Goal: Task Accomplishment & Management: Complete application form

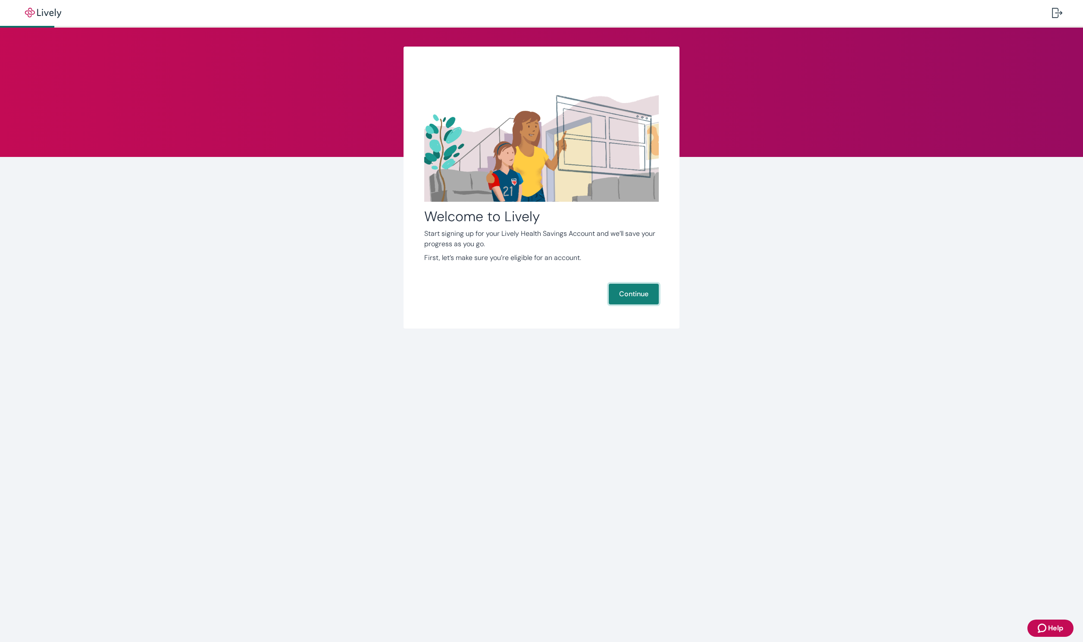
click at [633, 295] on button "Continue" at bounding box center [634, 294] width 50 height 21
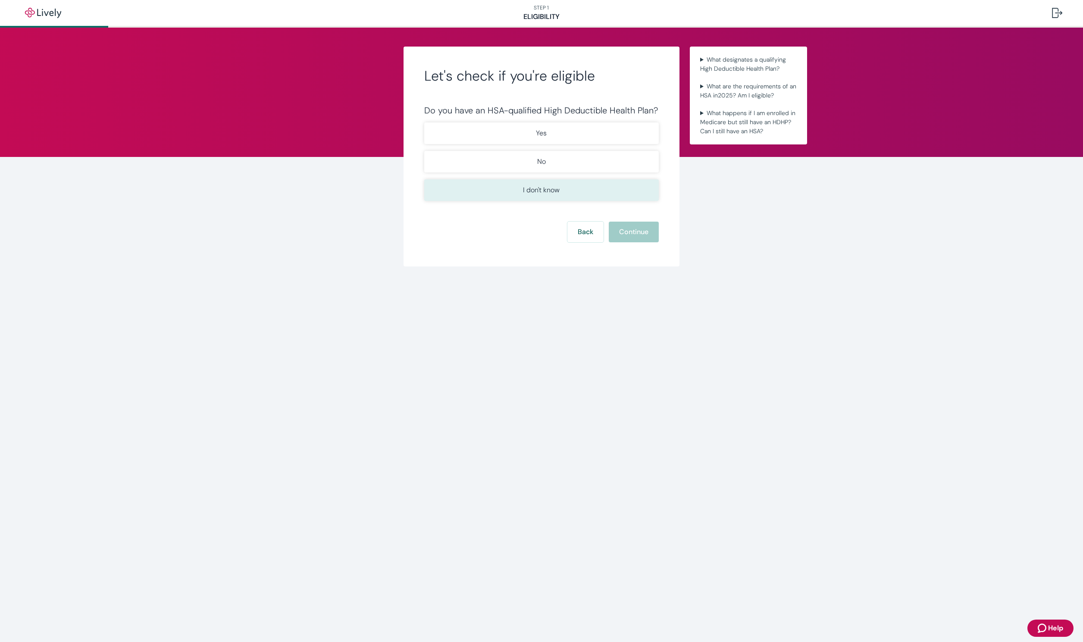
click at [550, 180] on button "I don't know" at bounding box center [541, 190] width 235 height 22
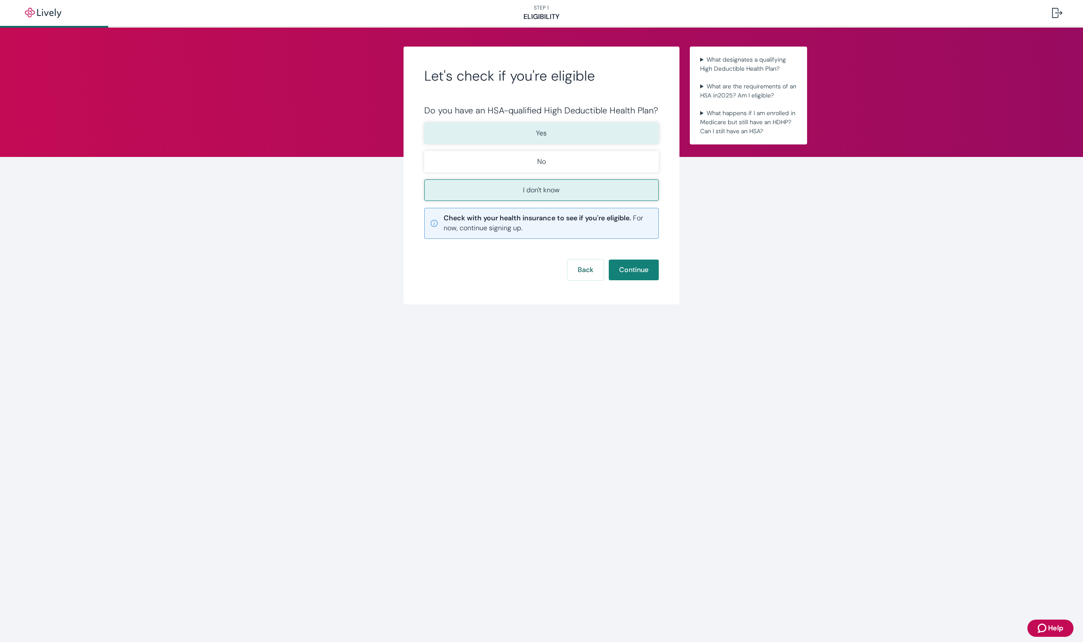
click at [552, 139] on button "Yes" at bounding box center [541, 133] width 235 height 22
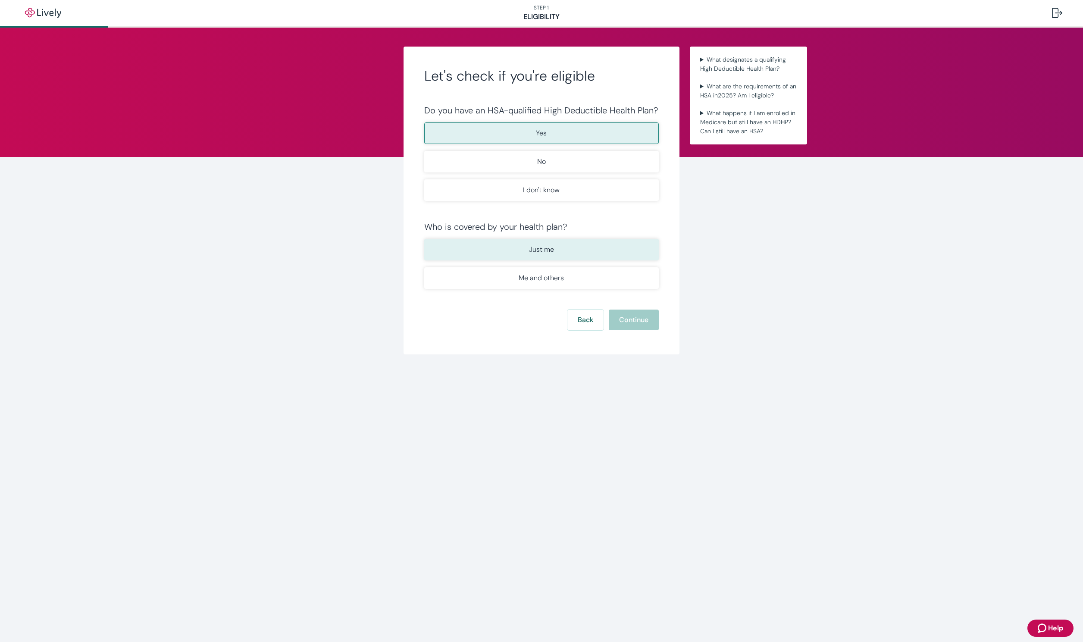
click at [553, 250] on p "Just me" at bounding box center [541, 250] width 25 height 10
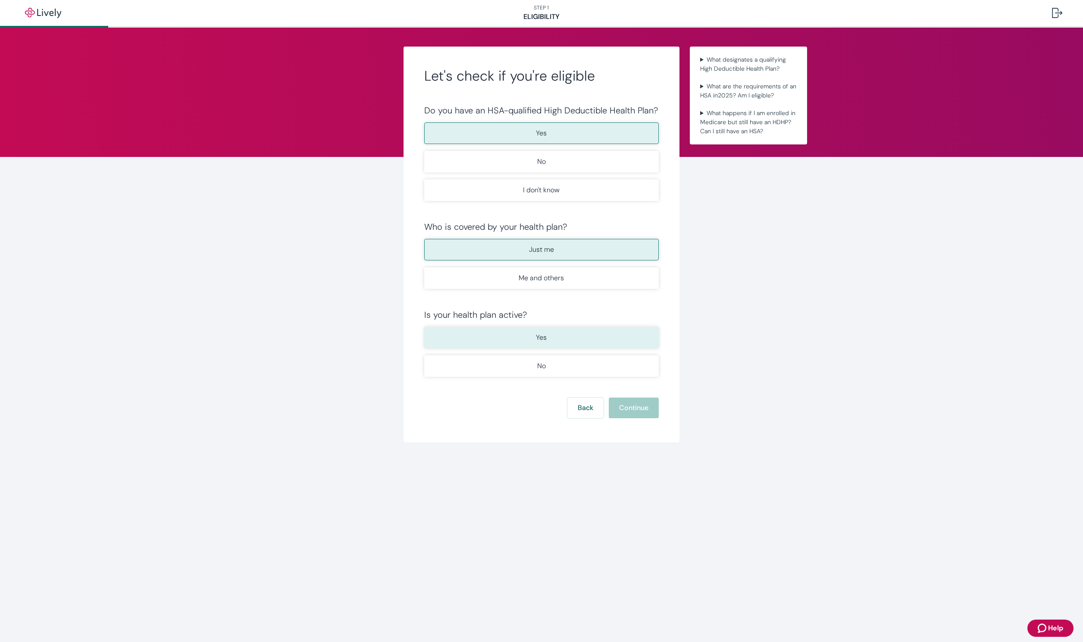
click at [558, 332] on button "Yes" at bounding box center [541, 338] width 235 height 22
click at [638, 405] on button "Continue" at bounding box center [634, 408] width 50 height 21
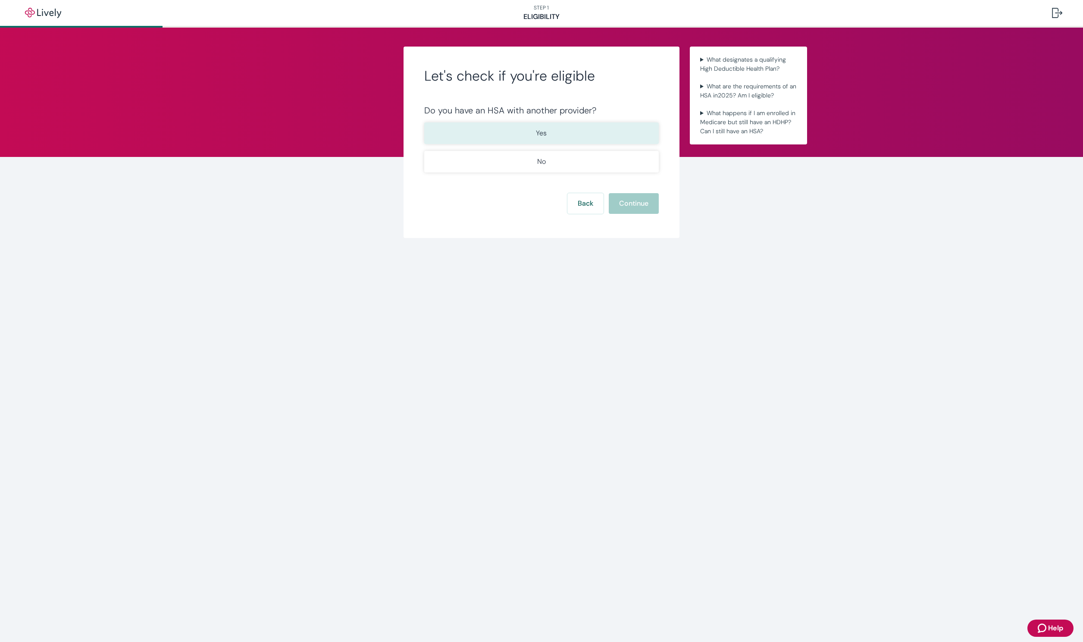
click at [545, 141] on button "Yes" at bounding box center [541, 133] width 235 height 22
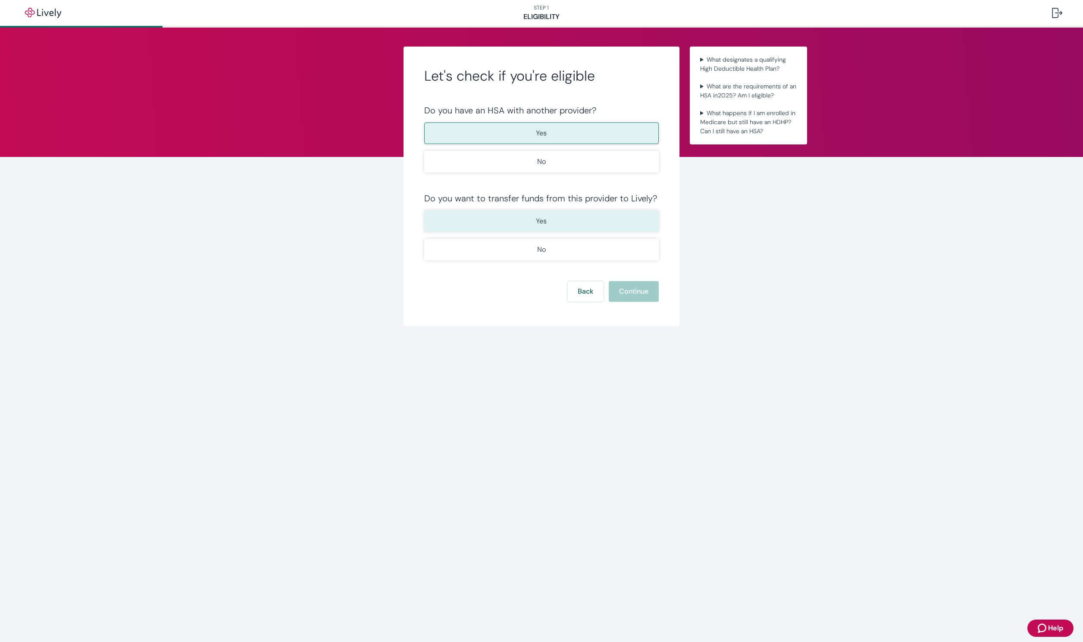
click at [552, 219] on button "Yes" at bounding box center [541, 221] width 235 height 22
click at [632, 286] on button "Continue" at bounding box center [634, 291] width 50 height 21
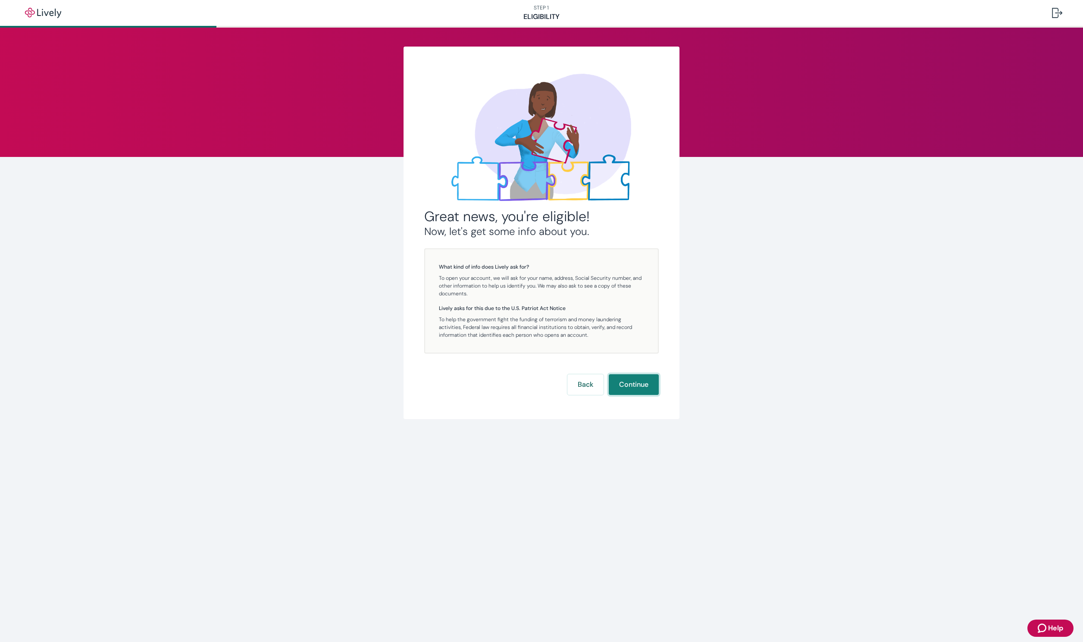
click at [627, 395] on button "Continue" at bounding box center [634, 384] width 50 height 21
click at [640, 395] on button "Continue" at bounding box center [634, 384] width 50 height 21
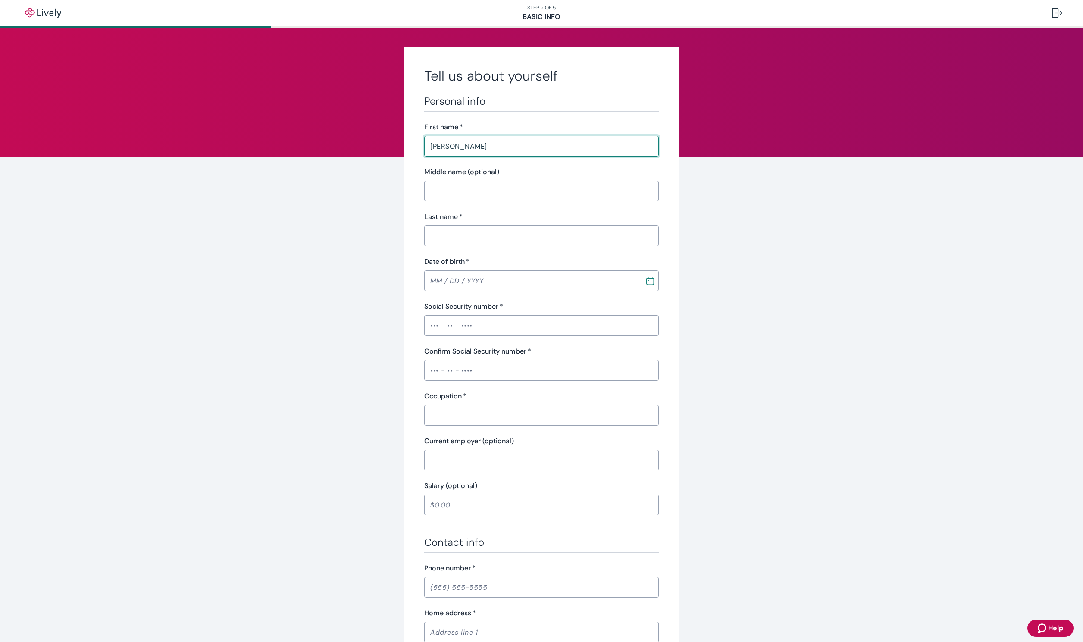
type input "[PERSON_NAME]"
type input "[DATE]"
type input "•••-••-9847"
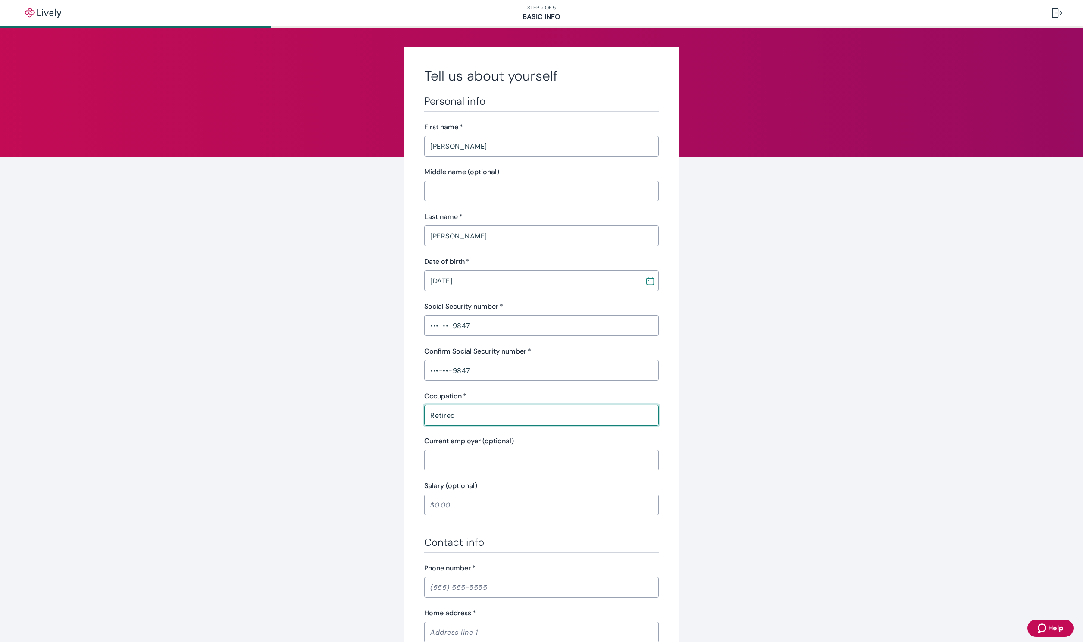
type input "Retired"
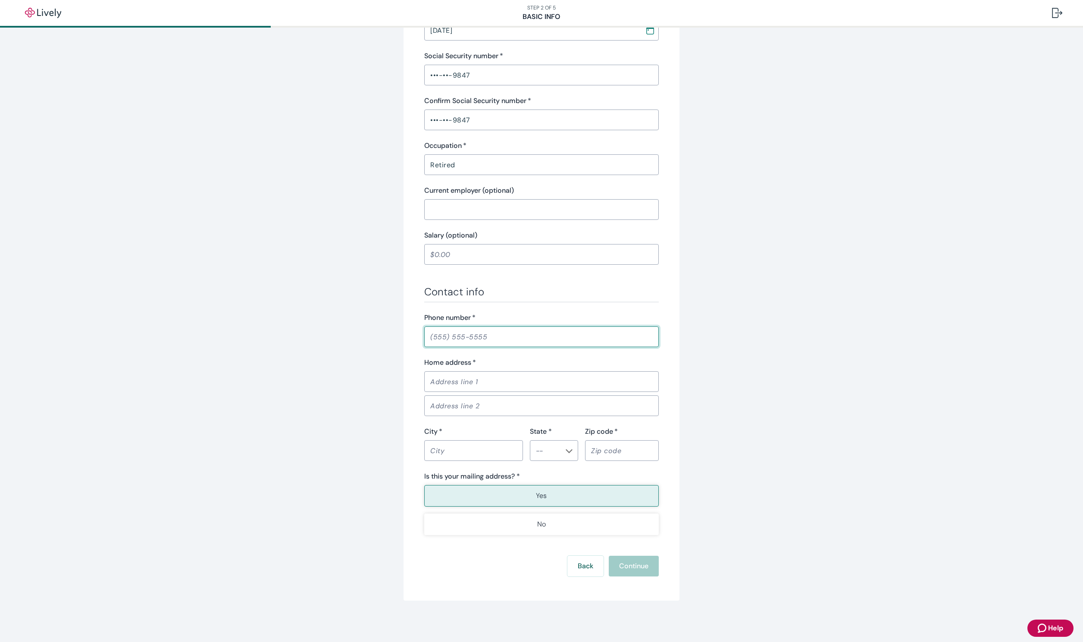
scroll to position [251, 0]
type input "[PHONE_NUMBER]"
type input "7510"
type input "[PERSON_NAME]"
type input "[STREET_ADDRESS][PERSON_NAME]"
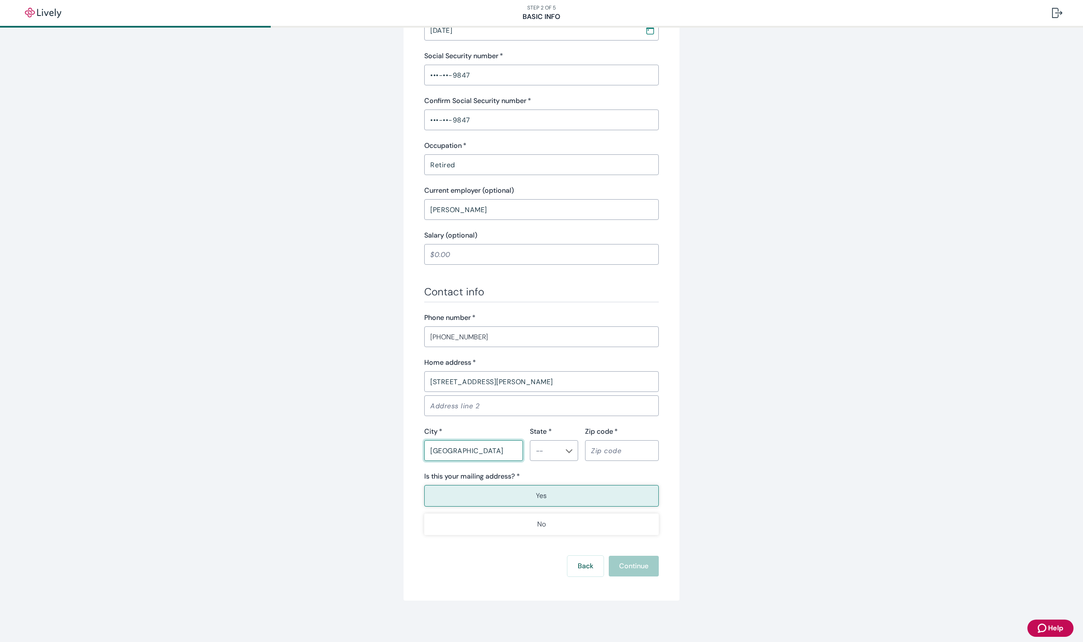
type input "[GEOGRAPHIC_DATA]"
type input "75252"
drag, startPoint x: 486, startPoint y: 211, endPoint x: 359, endPoint y: 204, distance: 127.0
click at [359, 204] on div "Tell us about yourself Personal info First name   * [PERSON_NAME] ​ Middle name…" at bounding box center [542, 198] width 414 height 805
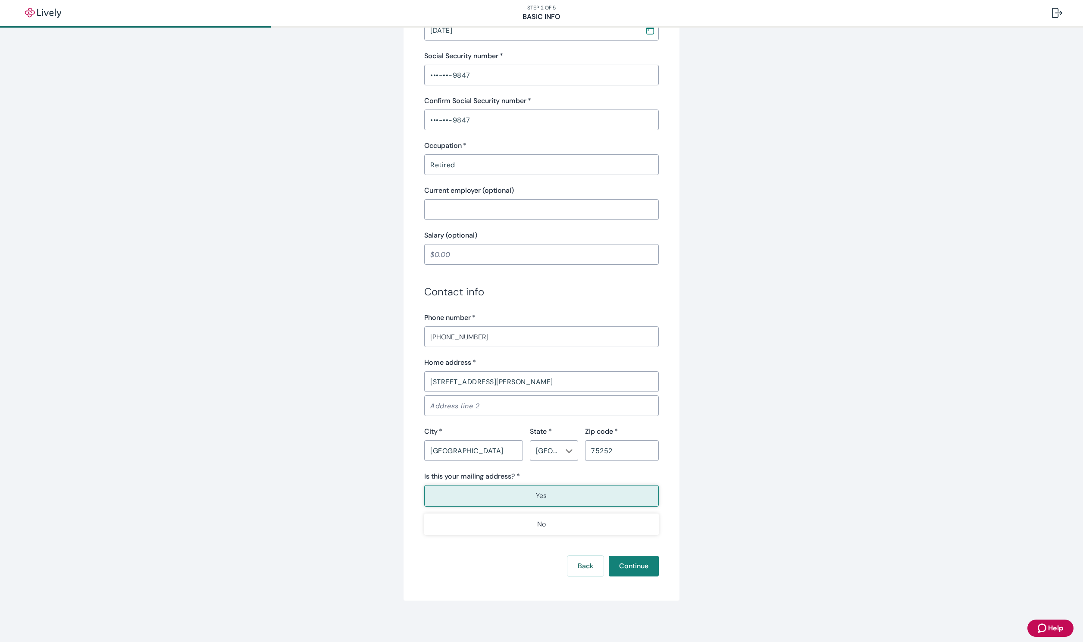
click at [485, 505] on button "Yes" at bounding box center [541, 496] width 235 height 22
click at [629, 563] on button "Continue" at bounding box center [634, 566] width 50 height 21
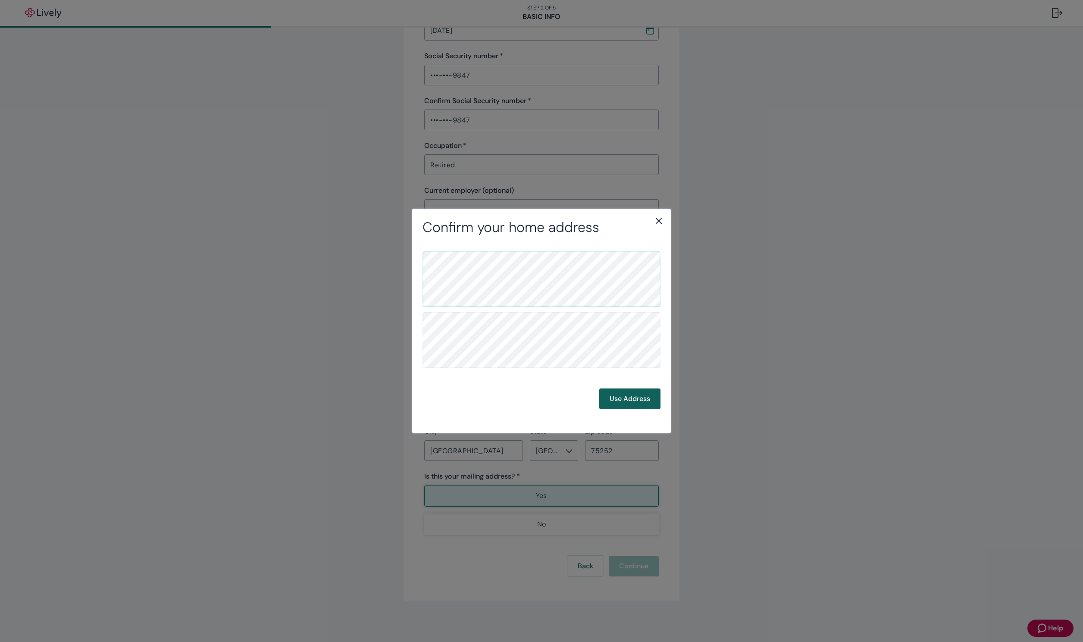
click at [636, 400] on button "Use Address" at bounding box center [629, 399] width 61 height 21
click at [612, 402] on button "Use Address" at bounding box center [629, 399] width 61 height 21
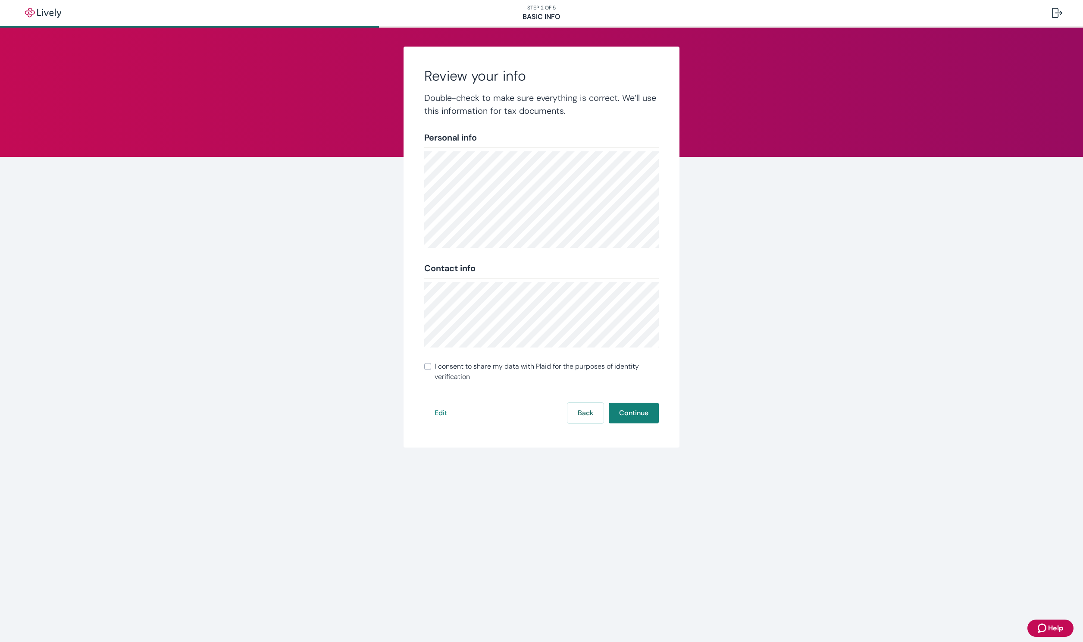
click at [433, 368] on label "I consent to share my data with Plaid for the purposes of identity verification" at bounding box center [541, 371] width 235 height 21
click at [431, 368] on input "I consent to share my data with Plaid for the purposes of identity verification" at bounding box center [427, 366] width 7 height 7
checkbox input "true"
click at [635, 409] on button "Continue" at bounding box center [634, 413] width 50 height 21
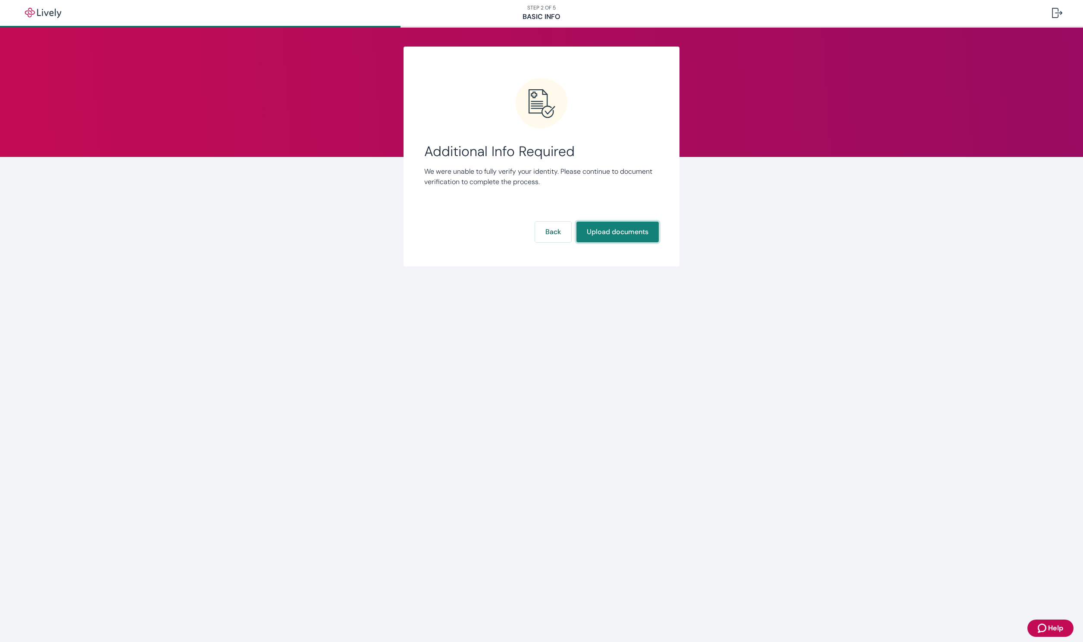
click at [615, 235] on button "Upload documents" at bounding box center [618, 232] width 82 height 21
click at [626, 230] on button "Continue" at bounding box center [634, 221] width 50 height 21
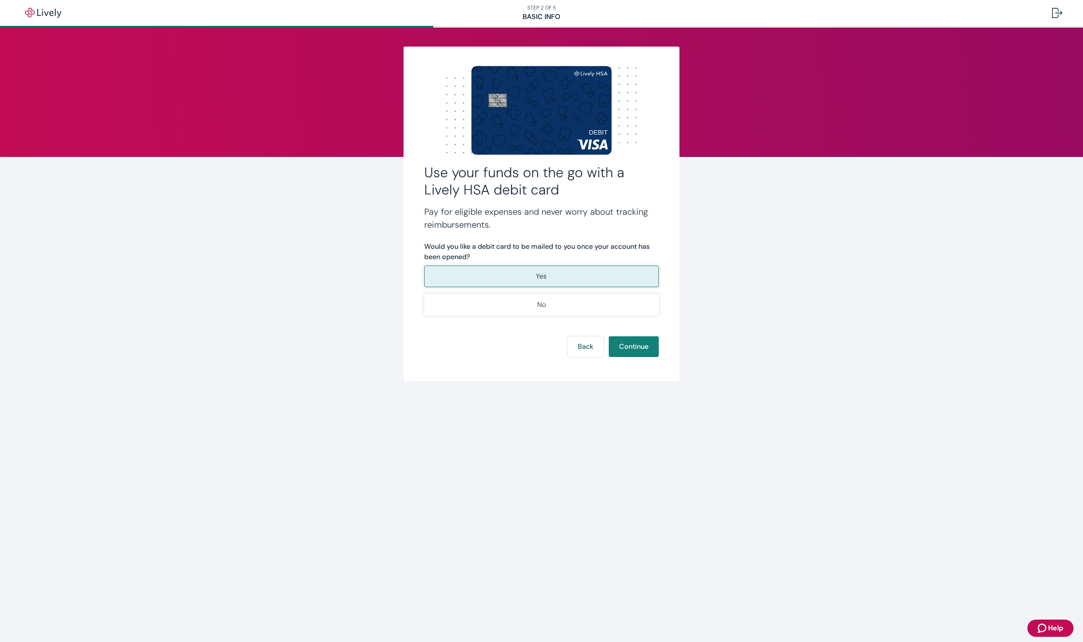
click at [568, 272] on button "Yes" at bounding box center [541, 277] width 235 height 22
click at [637, 346] on button "Continue" at bounding box center [634, 346] width 50 height 21
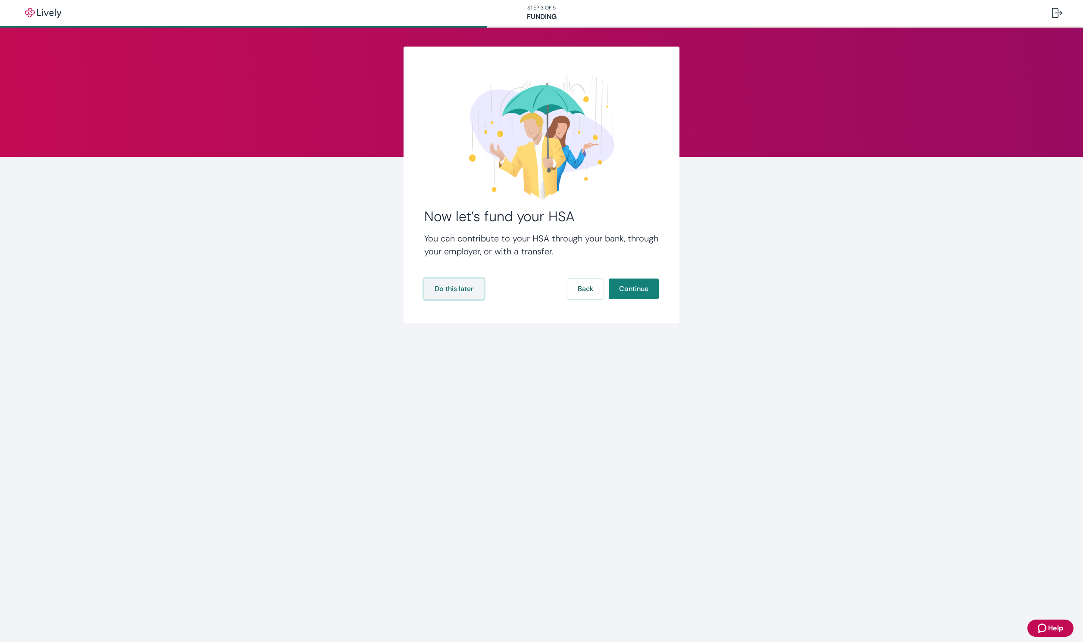
click at [462, 289] on button "Do this later" at bounding box center [454, 289] width 60 height 21
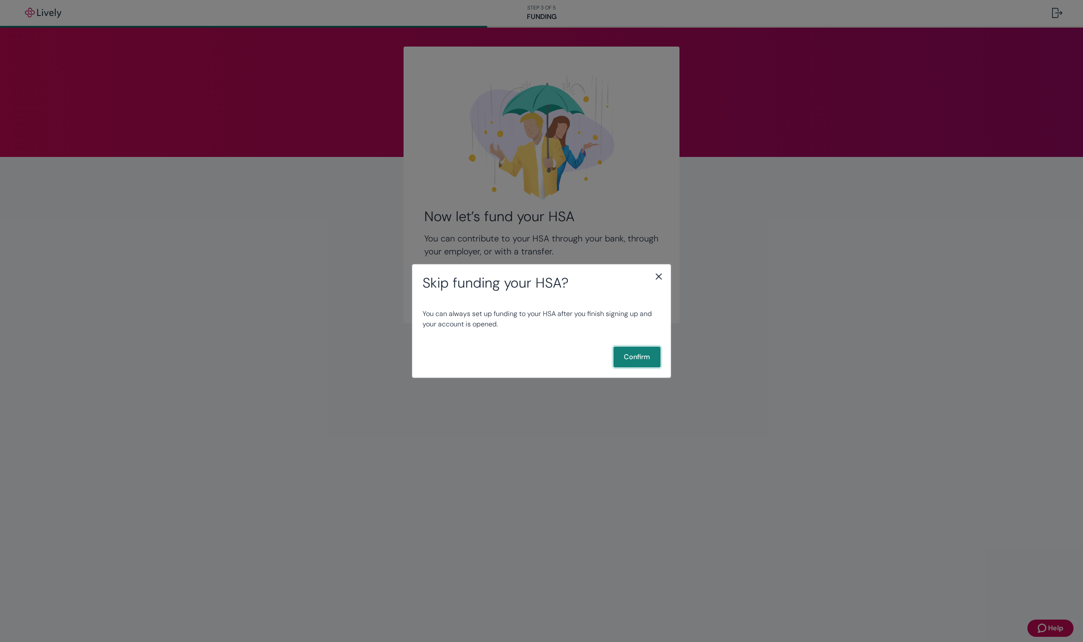
click at [626, 355] on button "Confirm" at bounding box center [637, 357] width 47 height 21
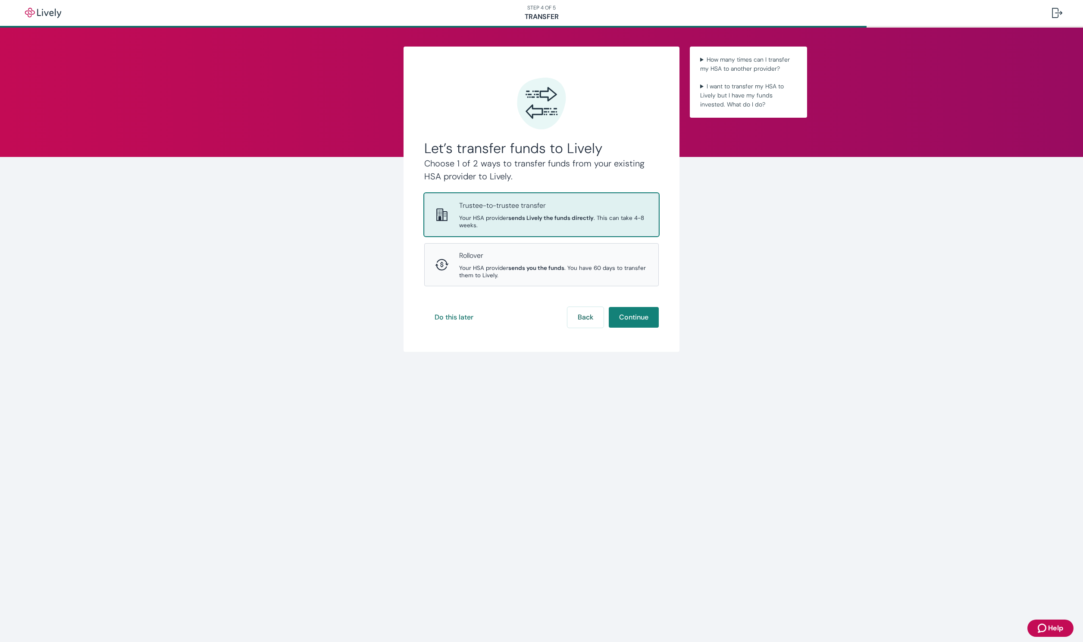
click at [608, 222] on span "Your HSA provider sends Lively the funds directly . This can take 4-8 weeks." at bounding box center [553, 221] width 189 height 15
drag, startPoint x: 638, startPoint y: 316, endPoint x: 533, endPoint y: 300, distance: 105.9
click at [539, 296] on form "Let’s transfer funds to Lively Choose 1 of 2 ways to transfer funds from your e…" at bounding box center [541, 203] width 235 height 250
click at [464, 320] on button "Do this later" at bounding box center [454, 317] width 60 height 21
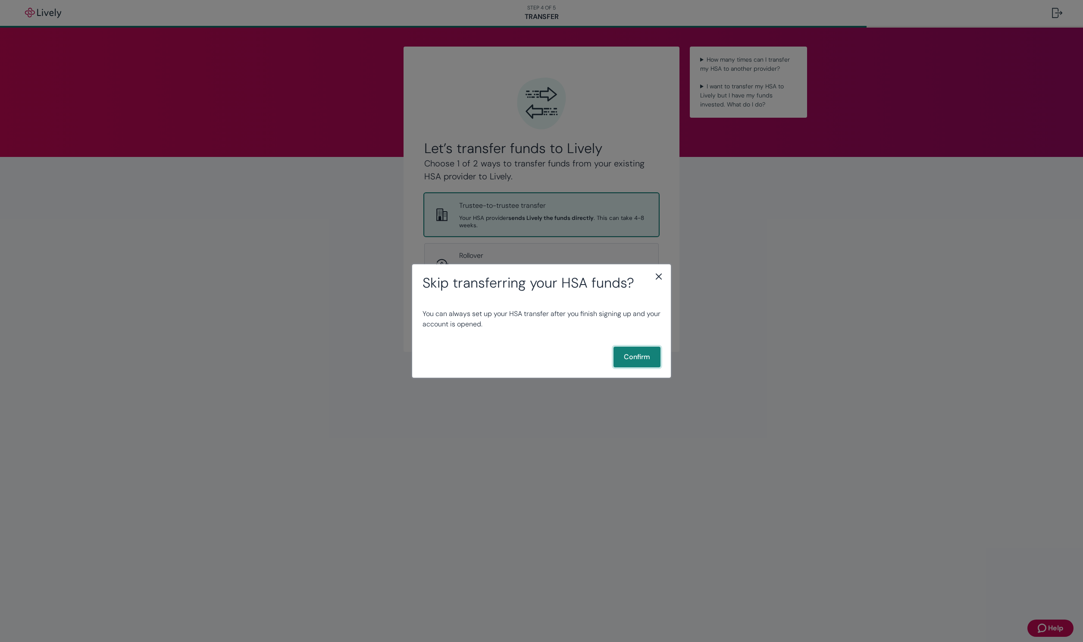
click at [635, 360] on button "Confirm" at bounding box center [637, 357] width 47 height 21
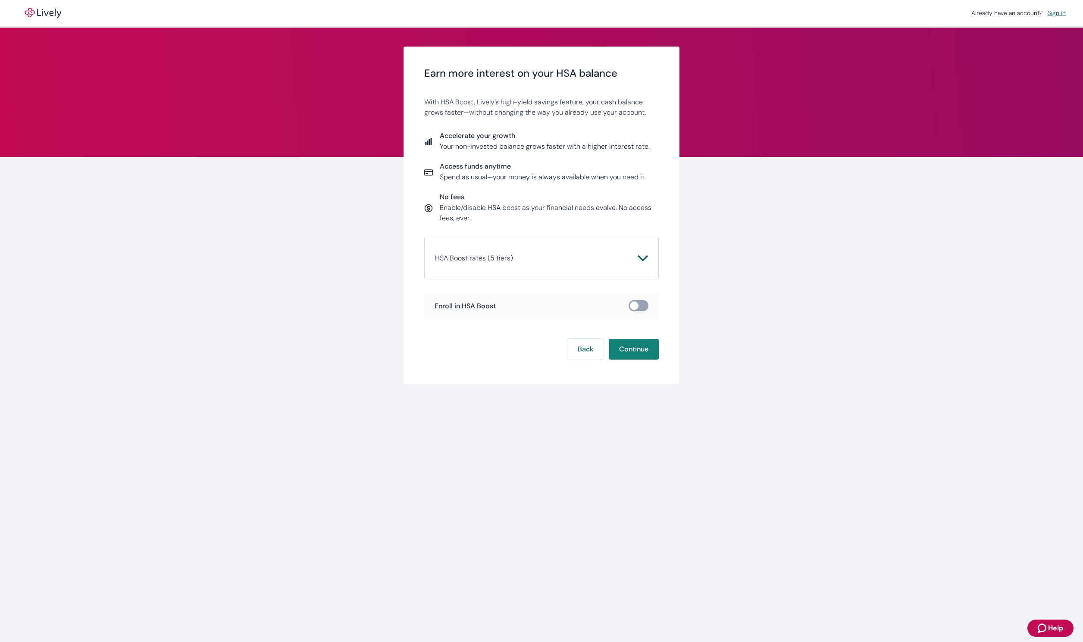
click at [550, 263] on button "HSA Boost rates (5 tiers)" at bounding box center [541, 258] width 213 height 21
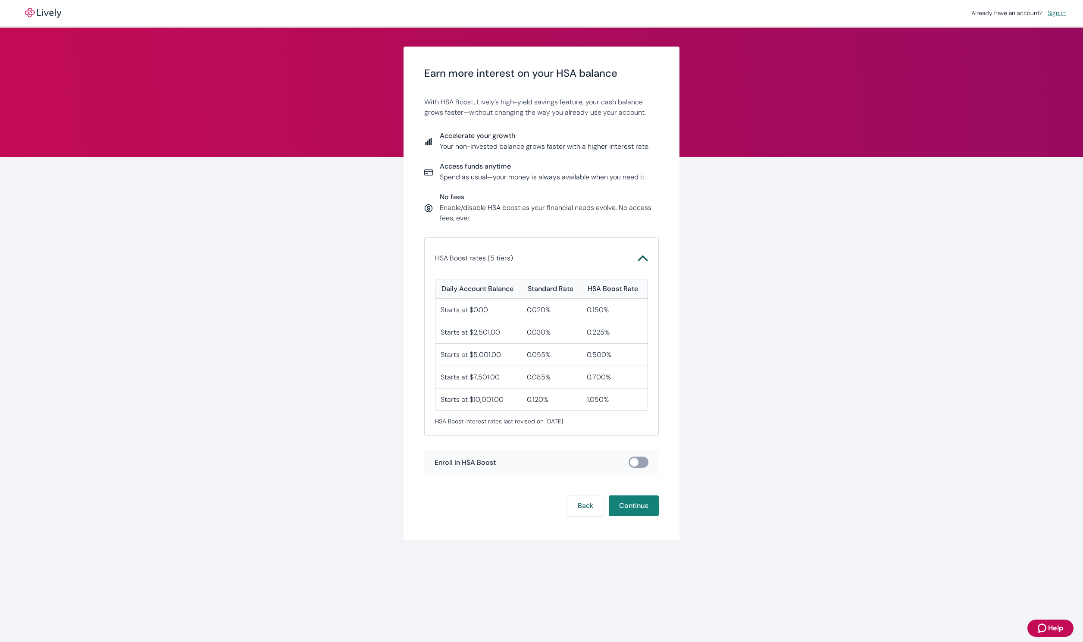
click at [641, 257] on icon "Chevron icon" at bounding box center [643, 258] width 10 height 6
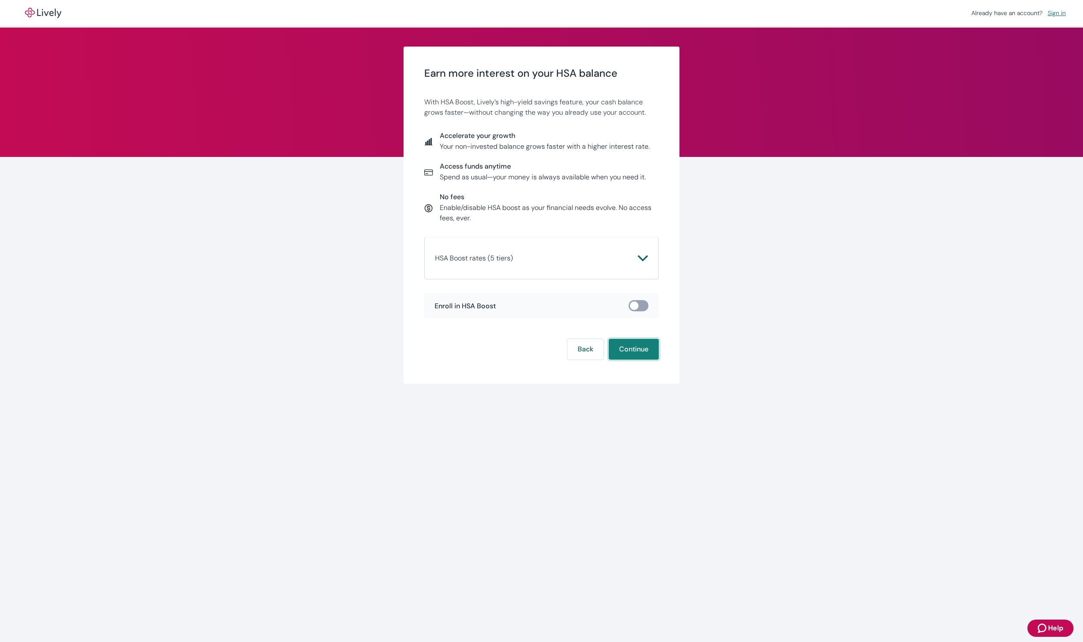
click at [620, 344] on button "Continue" at bounding box center [634, 349] width 50 height 21
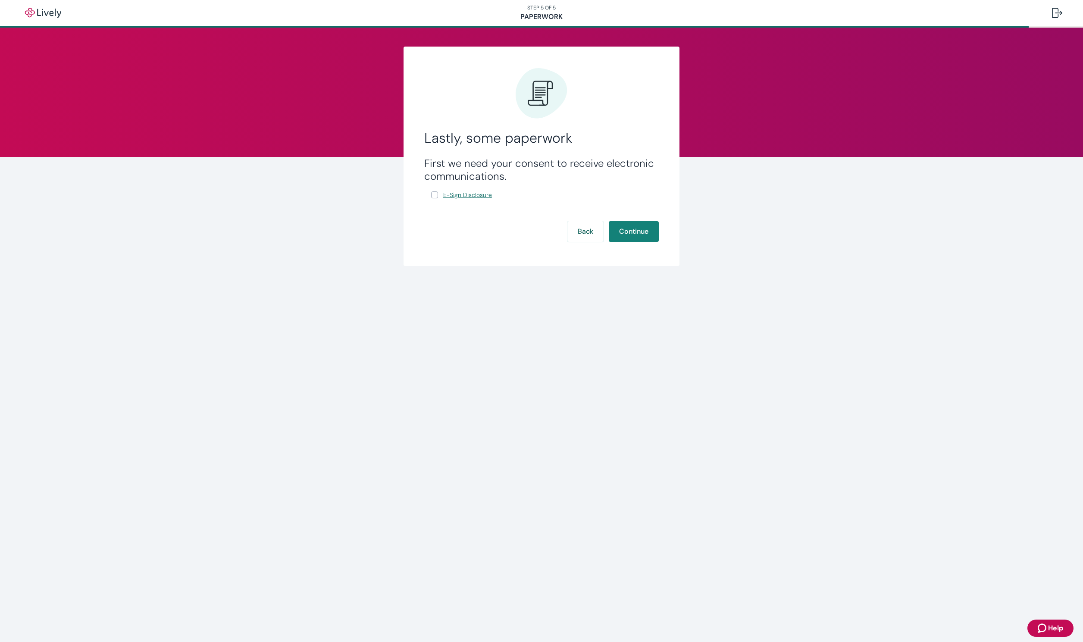
click at [483, 198] on span "E-Sign Disclosure" at bounding box center [467, 195] width 49 height 9
click at [431, 194] on input "E-Sign Disclosure" at bounding box center [434, 194] width 7 height 7
checkbox input "true"
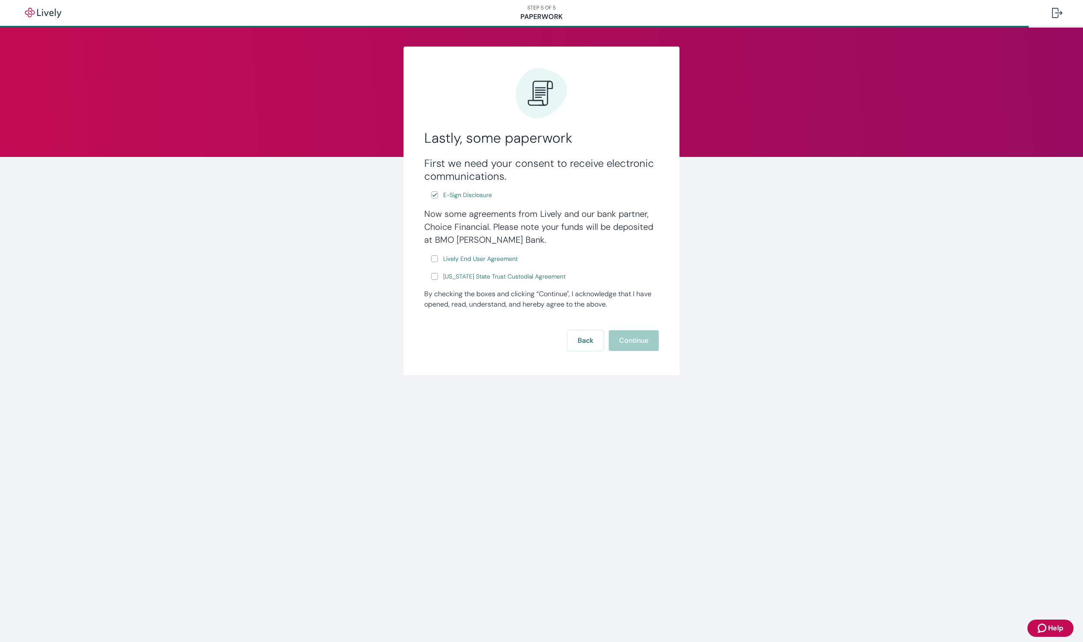
click at [437, 257] on input "Lively End User Agreement" at bounding box center [434, 258] width 7 height 7
checkbox input "true"
click at [435, 276] on input "[US_STATE] State Trust Custodial Agreement" at bounding box center [434, 276] width 7 height 7
checkbox input "true"
click at [476, 256] on span "Lively End User Agreement" at bounding box center [480, 258] width 75 height 9
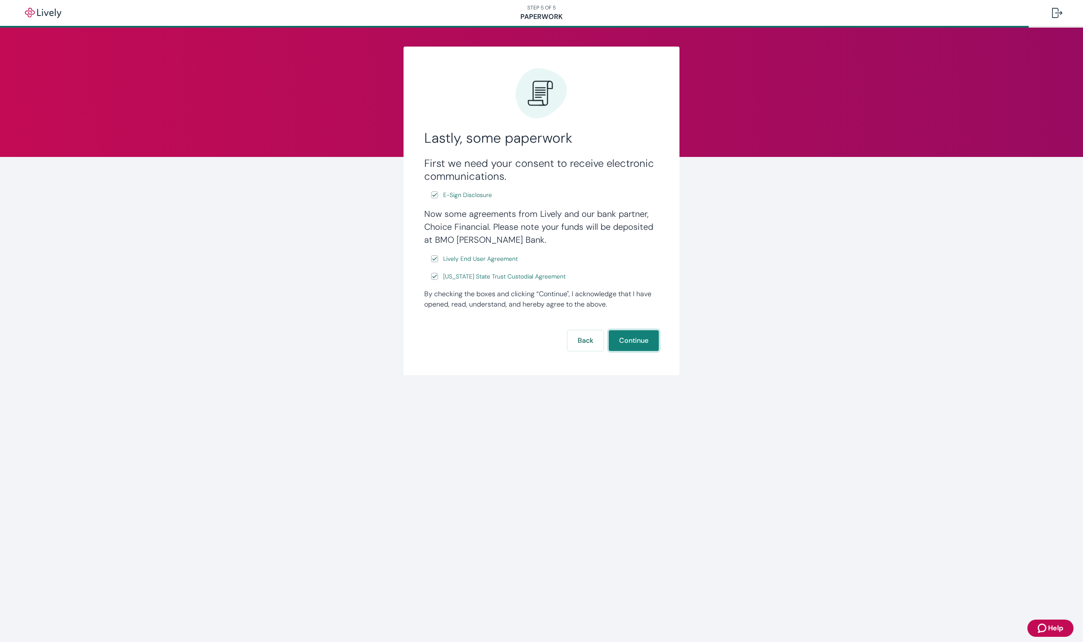
click at [643, 343] on button "Continue" at bounding box center [634, 340] width 50 height 21
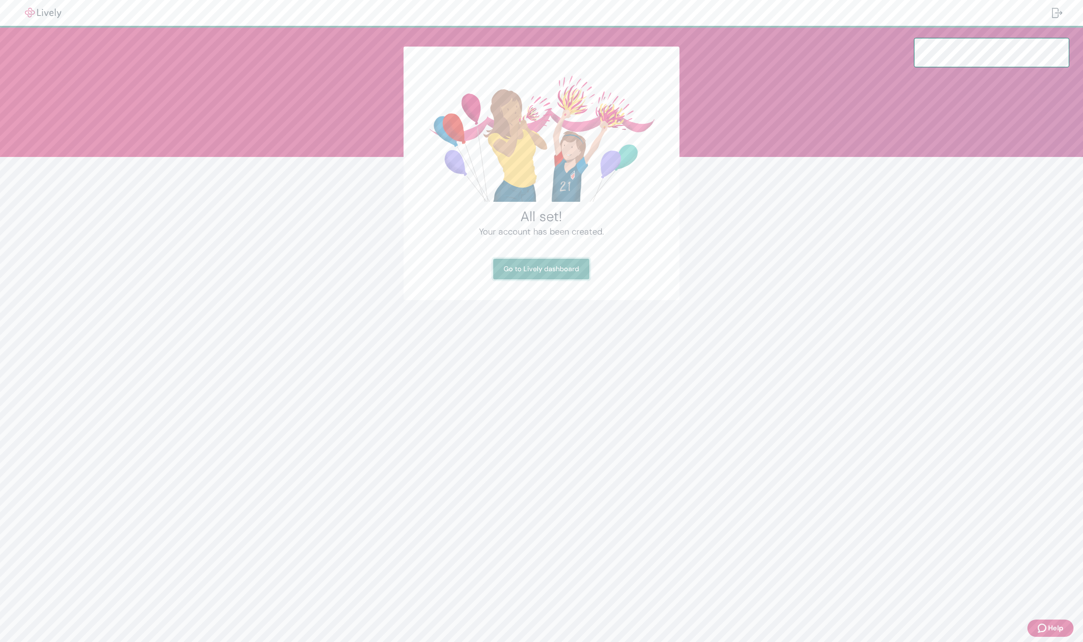
click at [578, 272] on link "Go to Lively dashboard" at bounding box center [541, 269] width 96 height 21
